Goal: Information Seeking & Learning: Learn about a topic

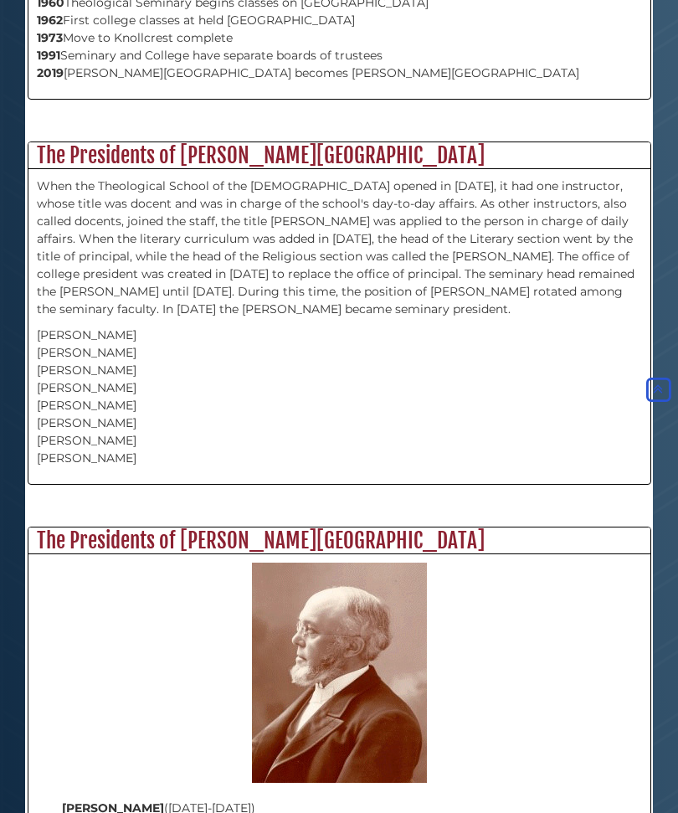
scroll to position [1371, 0]
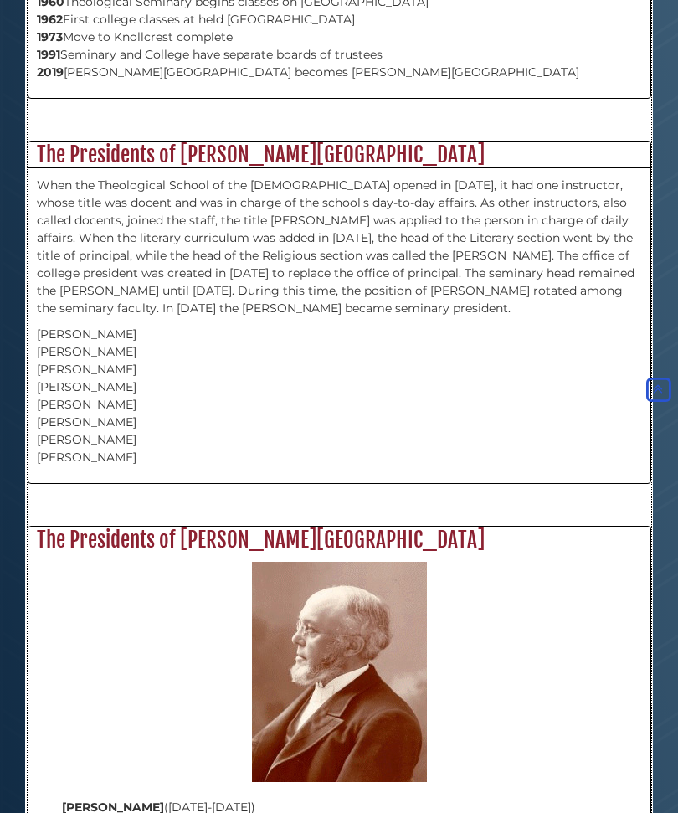
click at [117, 527] on h2 "The Presidents of Calvin Theological Seminary" at bounding box center [339, 540] width 622 height 27
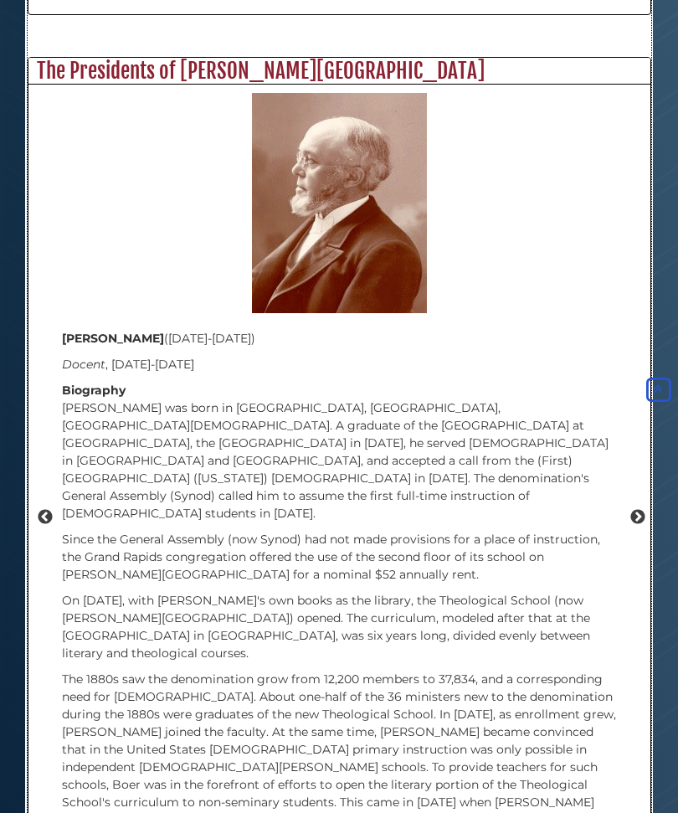
scroll to position [1885, 0]
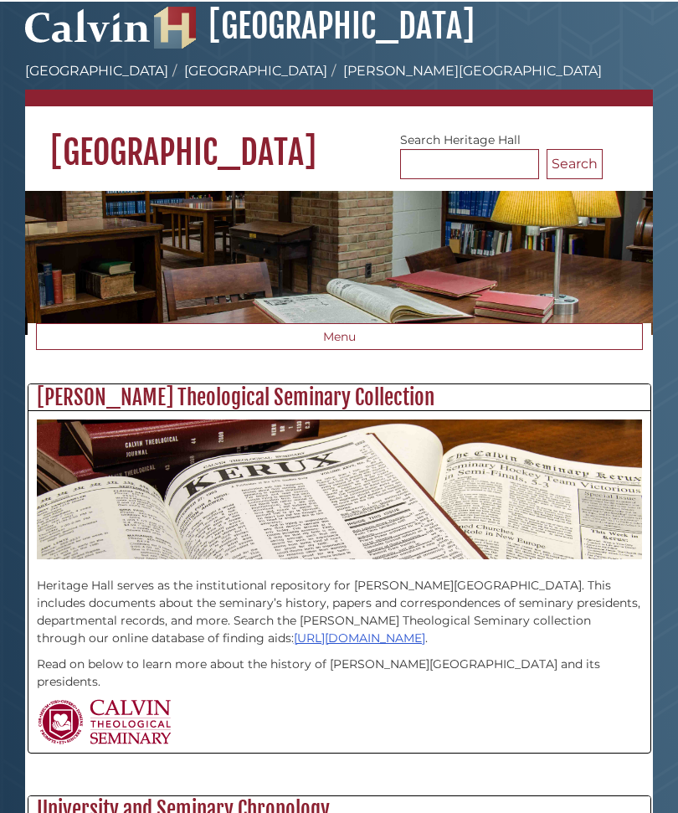
scroll to position [12, 0]
click at [333, 342] on button "Menu" at bounding box center [339, 336] width 607 height 27
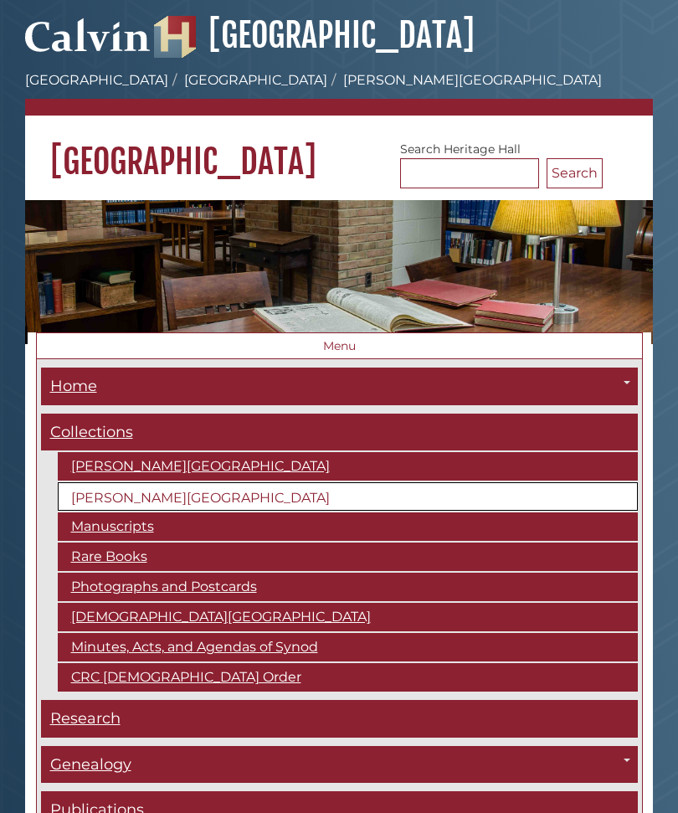
scroll to position [0, 0]
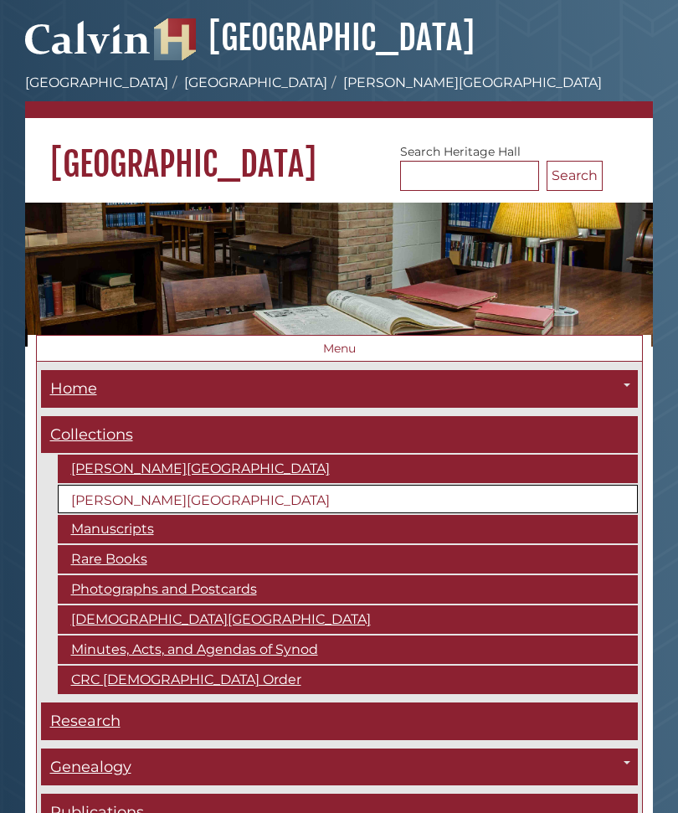
click at [99, 445] on link "Collections" at bounding box center [339, 435] width 597 height 38
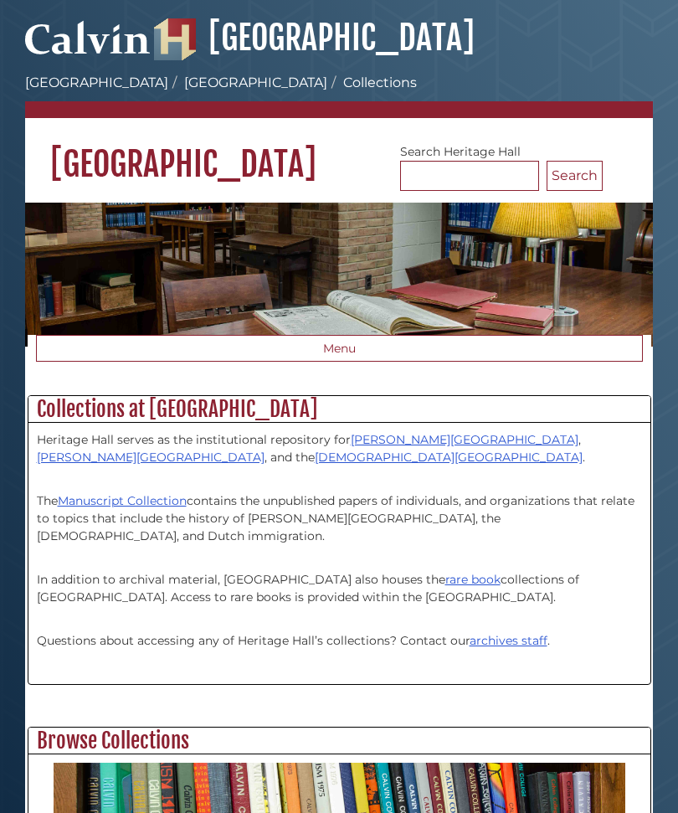
scroll to position [213, 622]
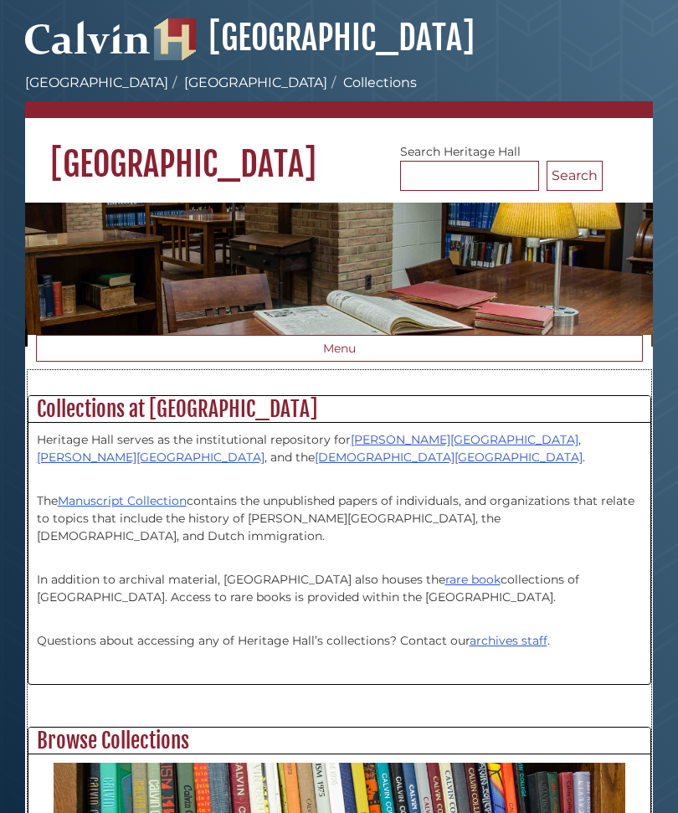
click at [116, 508] on link "Manuscript Collection" at bounding box center [122, 500] width 129 height 15
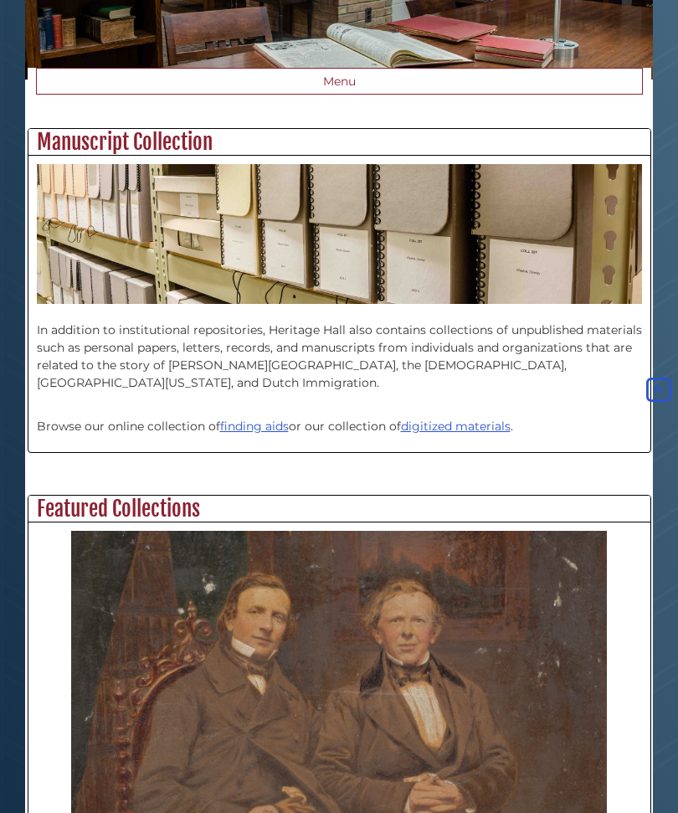
scroll to position [266, 0]
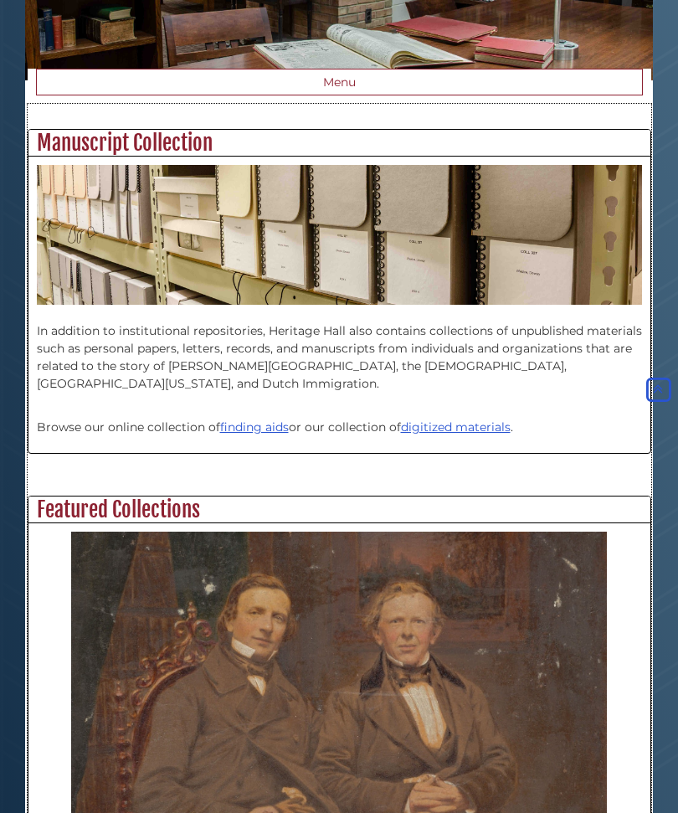
click at [262, 433] on link "finding aids" at bounding box center [254, 426] width 69 height 15
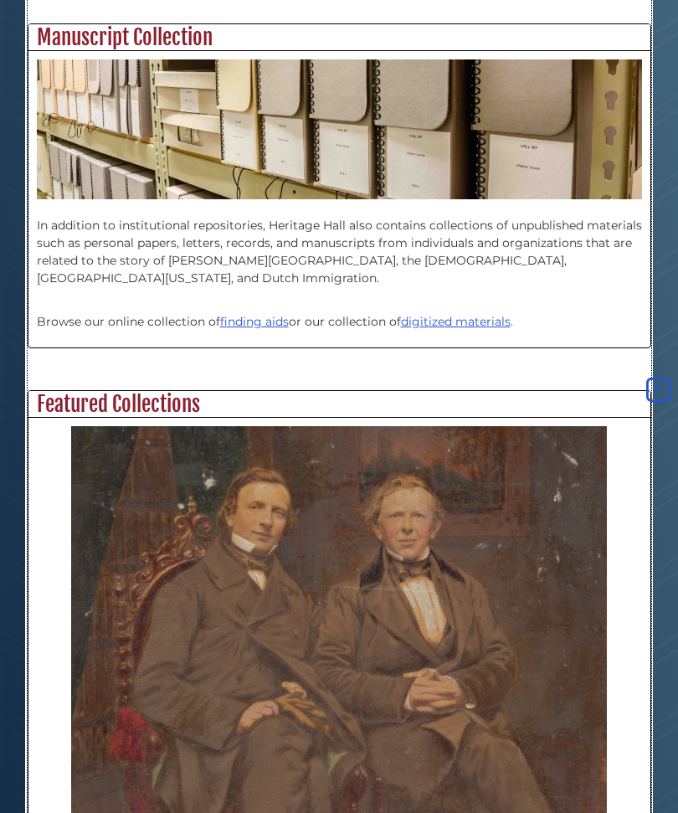
click at [460, 328] on link "digitized materials" at bounding box center [456, 321] width 110 height 15
